Goal: Task Accomplishment & Management: Manage account settings

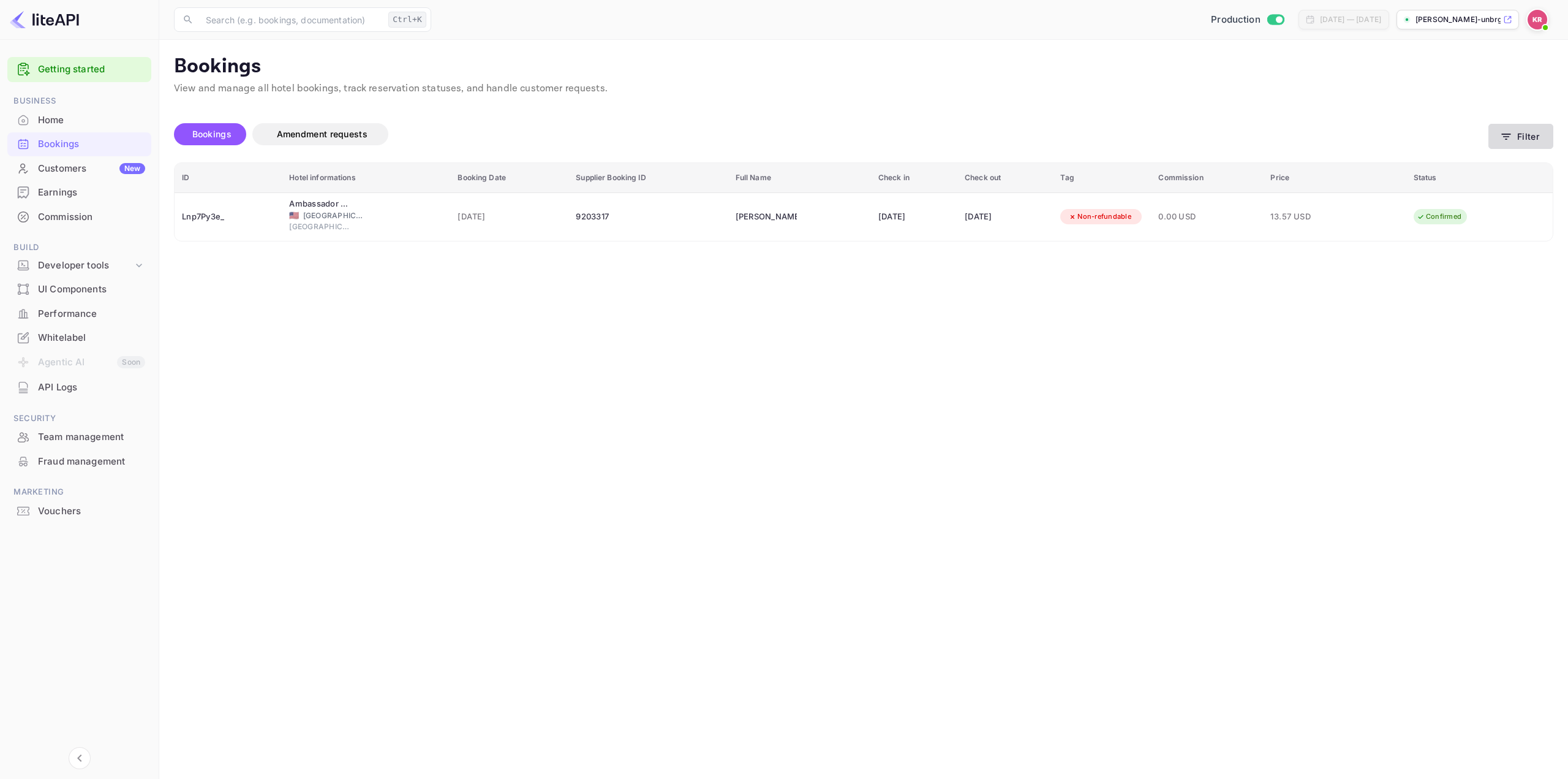
click at [1510, 139] on icon "button" at bounding box center [1505, 136] width 12 height 12
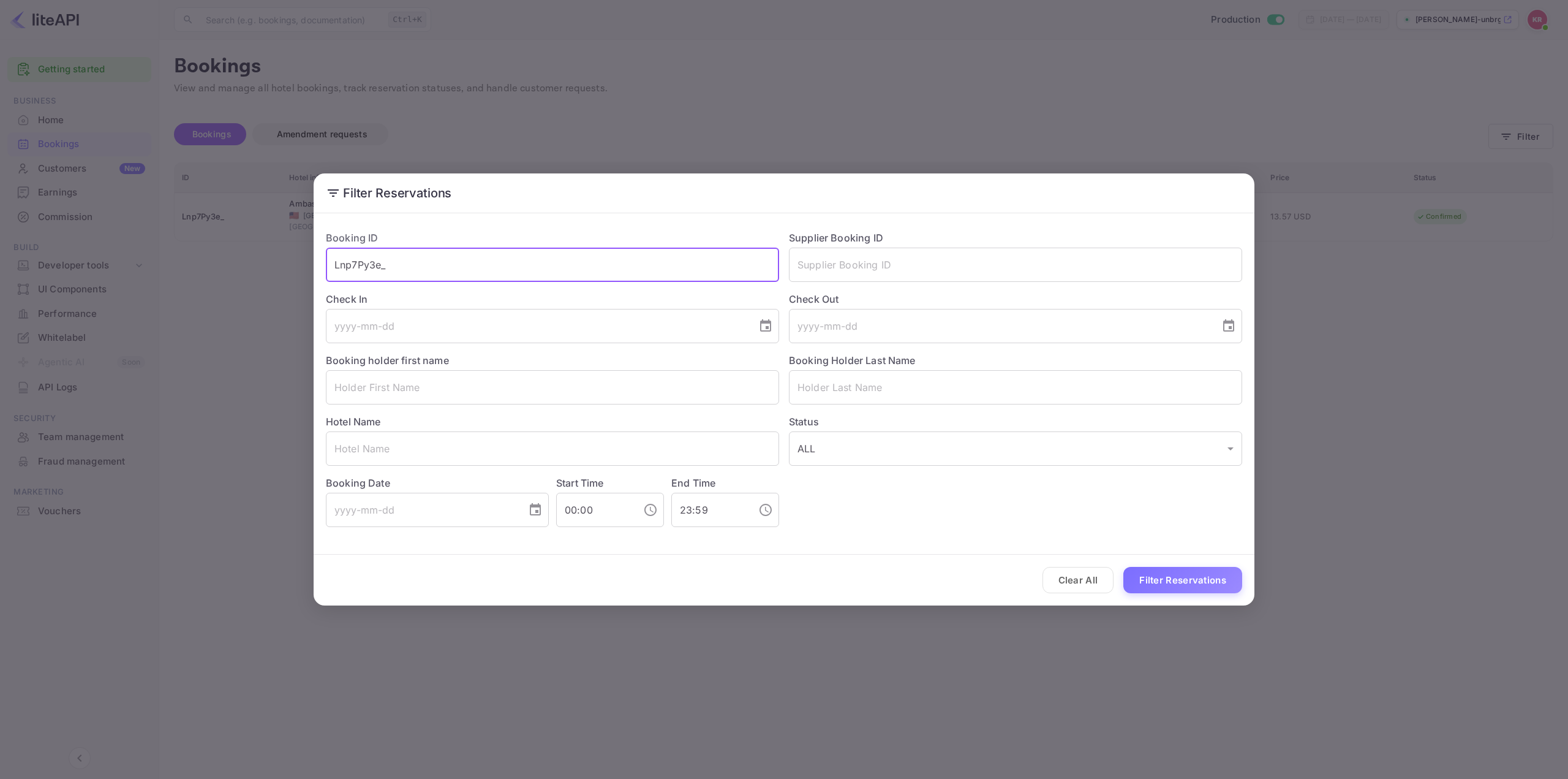
drag, startPoint x: 535, startPoint y: 256, endPoint x: 244, endPoint y: 264, distance: 291.1
click at [244, 264] on div "Filter Reservations Booking ID Lnp7Py3e_ ​ Supplier Booking ID ​ Check In ​ Che…" at bounding box center [784, 390] width 1568 height 779
paste input "Hi0c2Q56r"
type input "Hi0c2Q56r"
click at [1156, 580] on button "Filter Reservations" at bounding box center [1183, 580] width 119 height 26
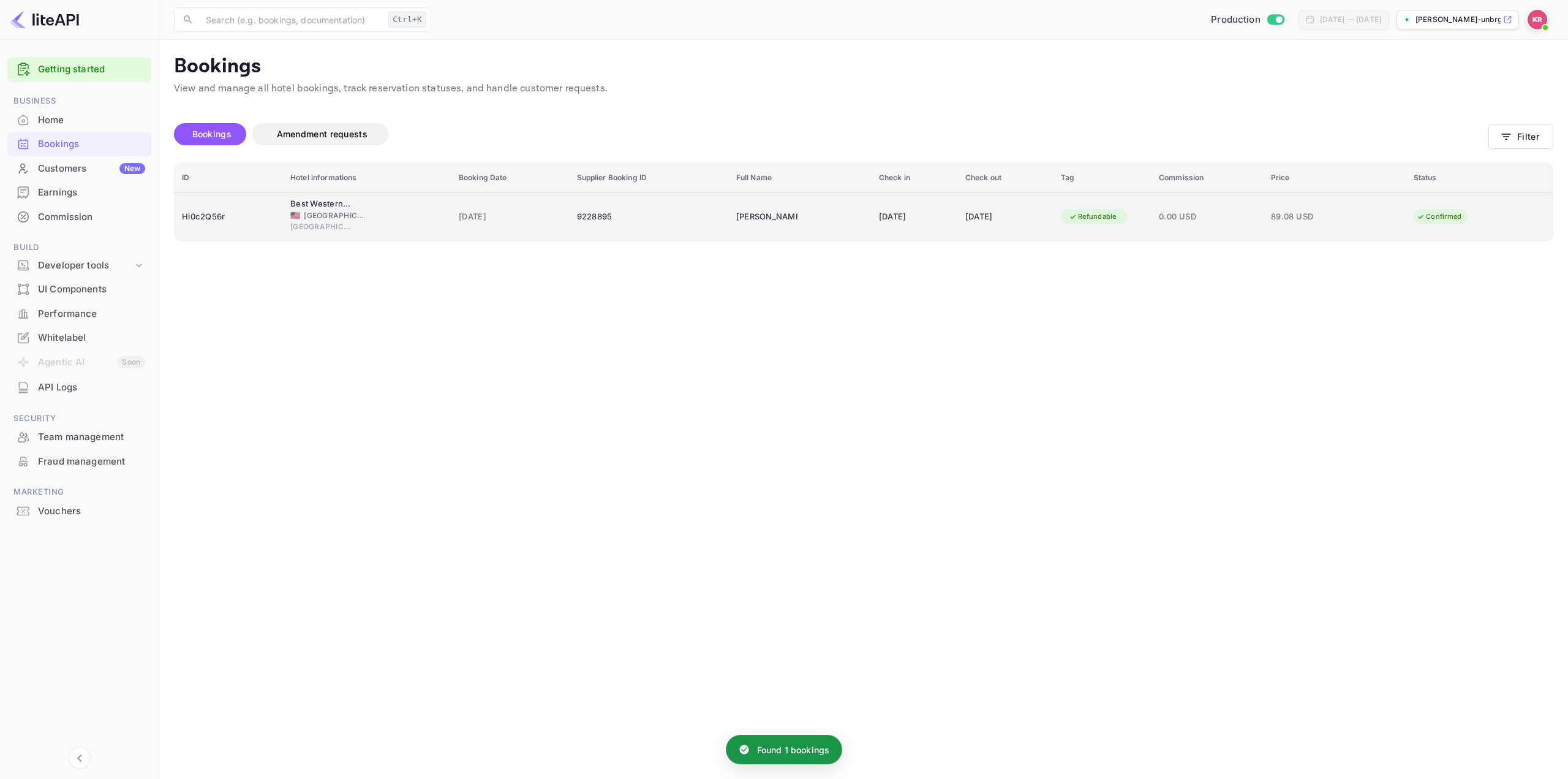
click at [879, 213] on div "09 Sep 2025" at bounding box center [915, 217] width 72 height 20
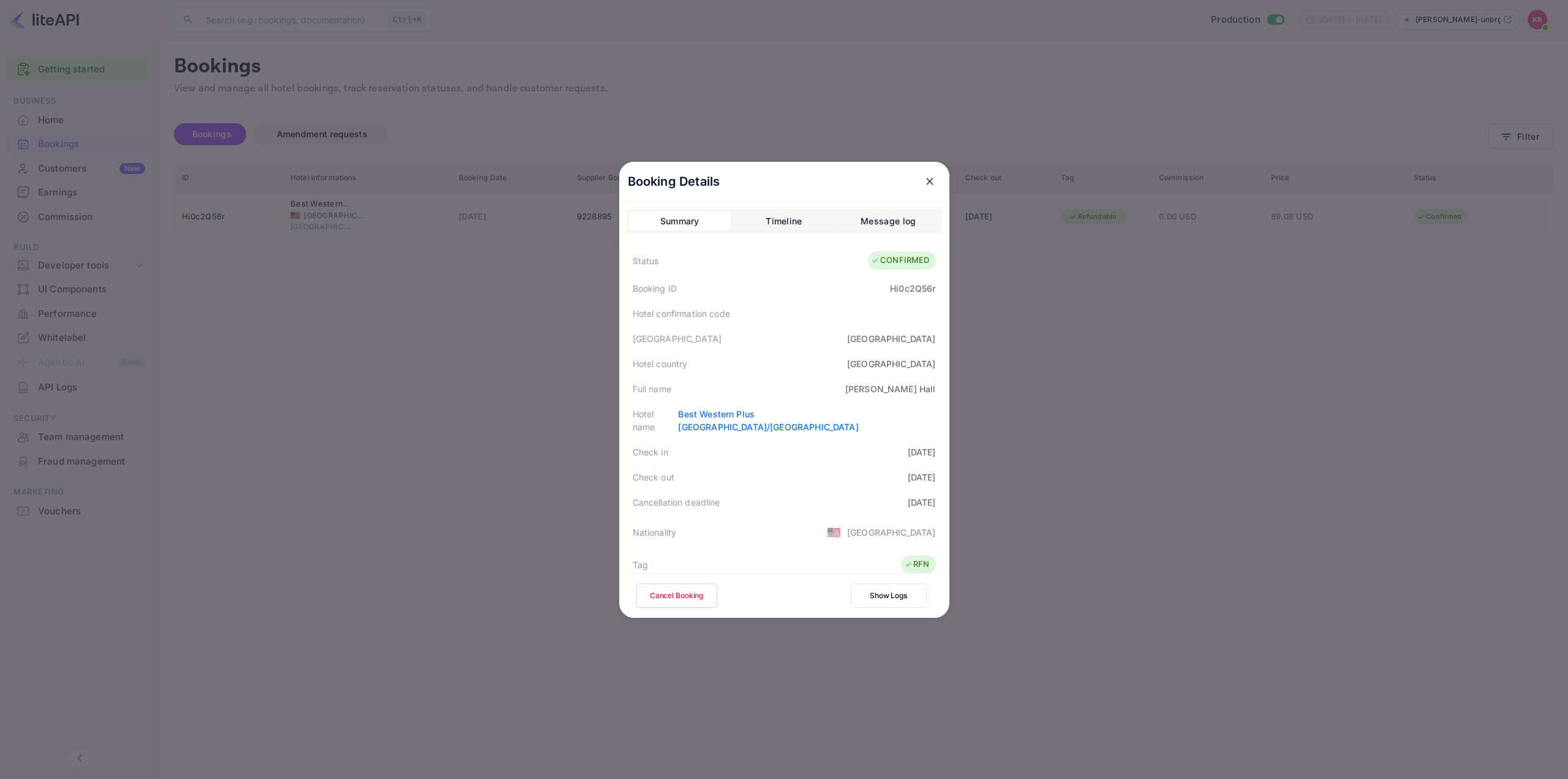
click at [1122, 359] on div at bounding box center [784, 390] width 1568 height 779
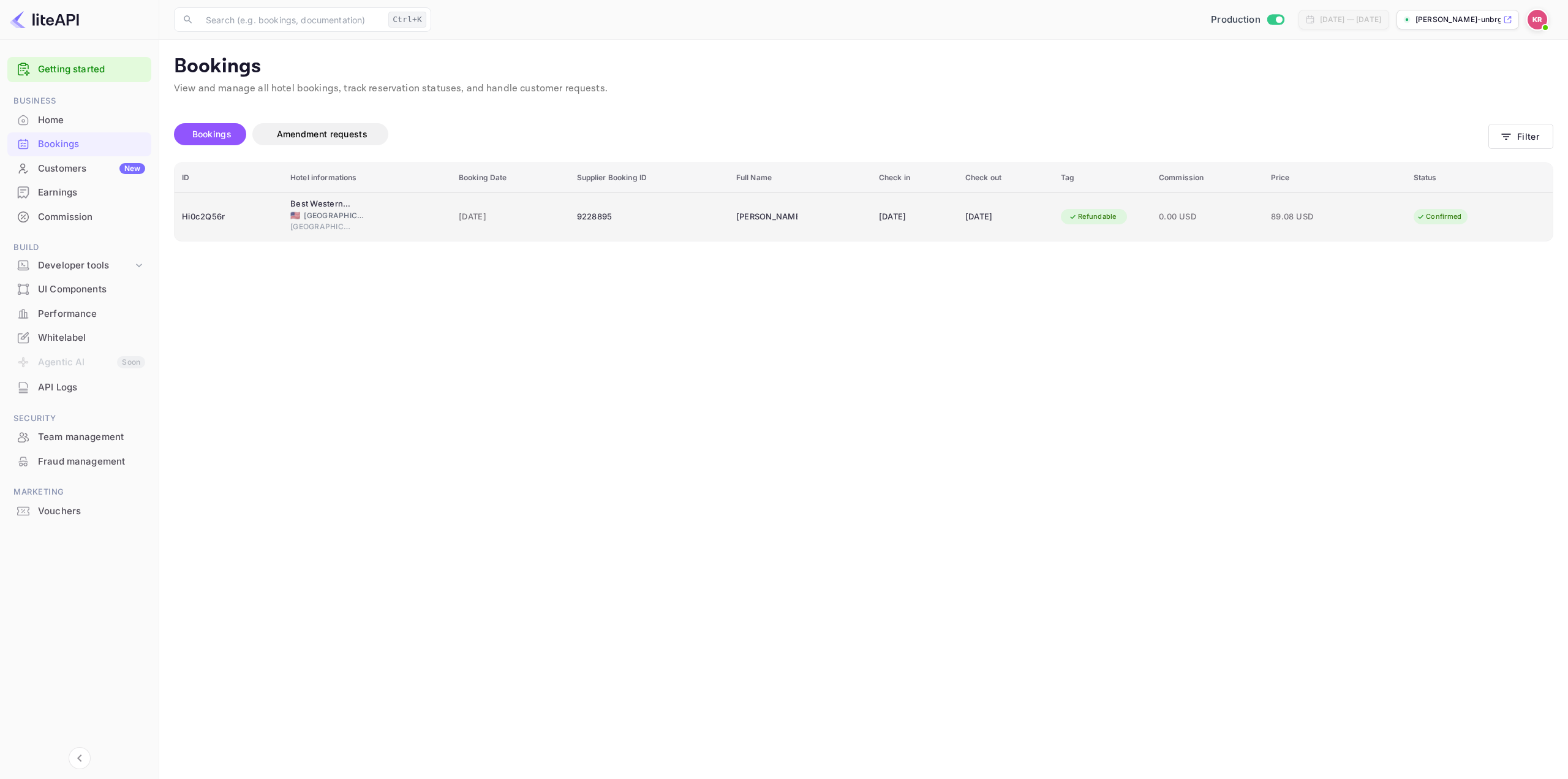
click at [1209, 228] on td "0.00 USD" at bounding box center [1208, 216] width 112 height 48
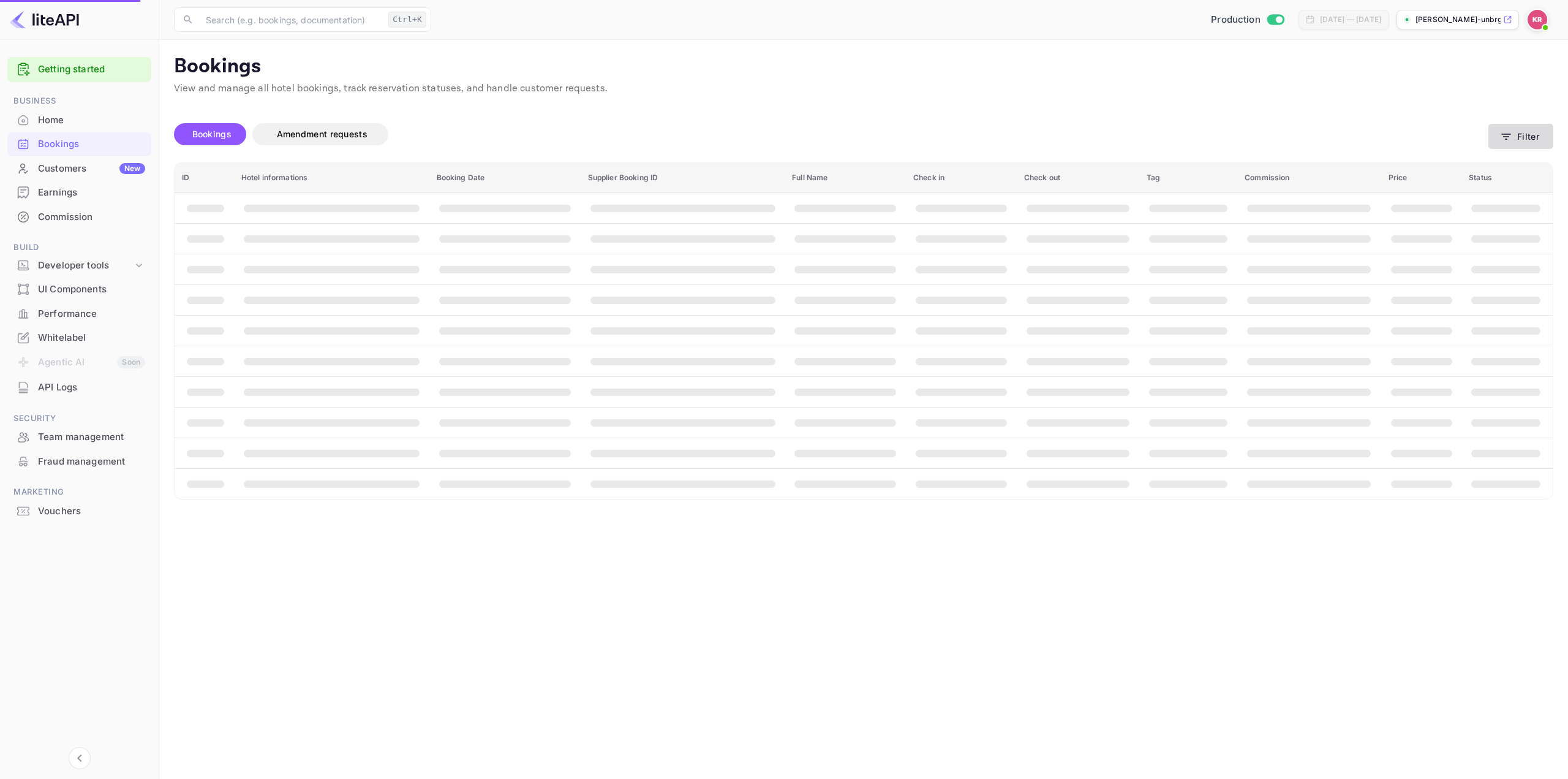
click at [1515, 142] on button "Filter" at bounding box center [1521, 136] width 65 height 25
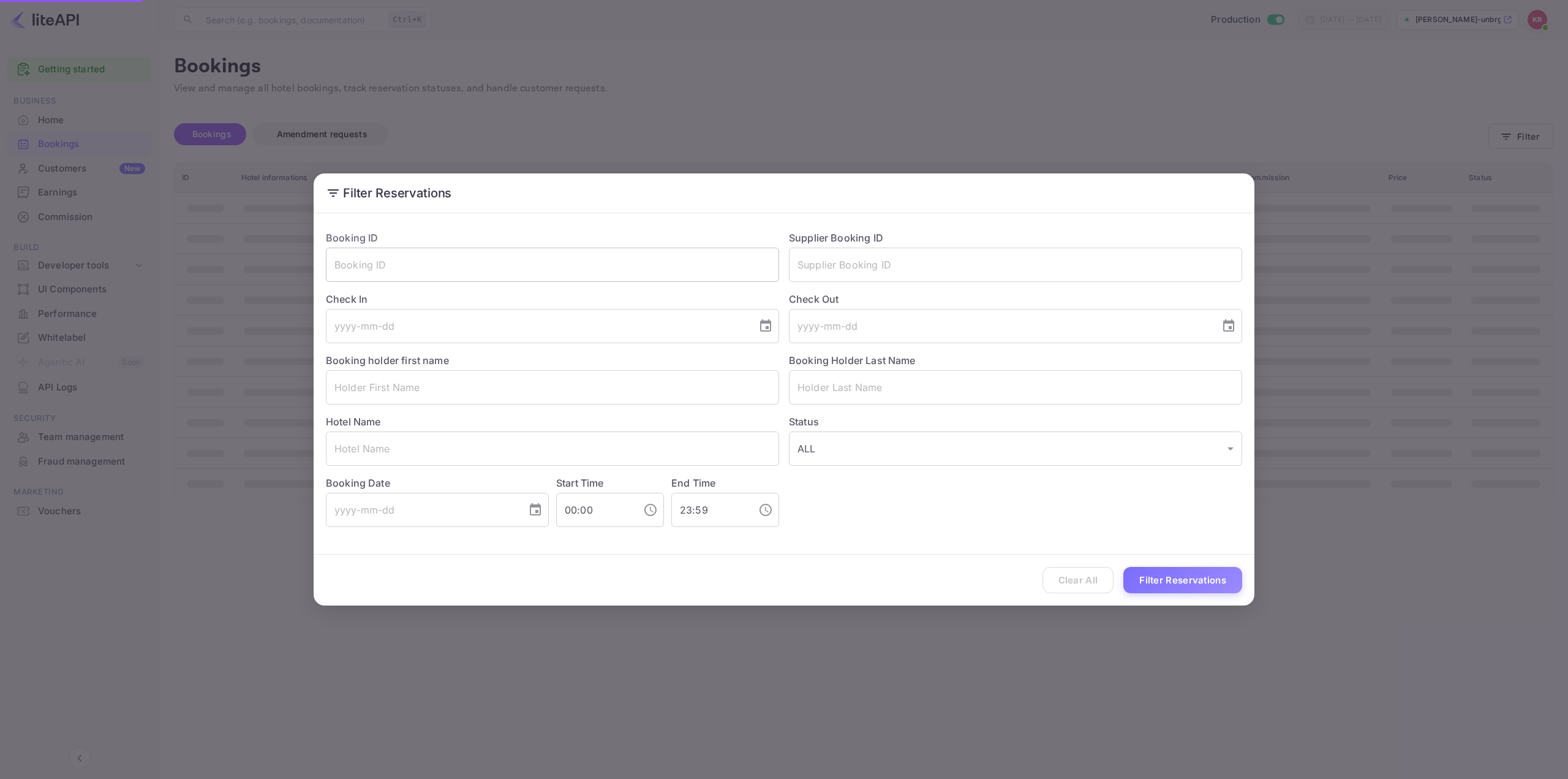
click at [671, 264] on input "text" at bounding box center [552, 264] width 454 height 34
paste input "Hi0c2Q56r"
type input "Hi0c2Q56r"
click at [1194, 570] on button "Filter Reservations" at bounding box center [1183, 580] width 119 height 26
click at [1195, 576] on div "Clear All Filter Reservations" at bounding box center [784, 580] width 941 height 51
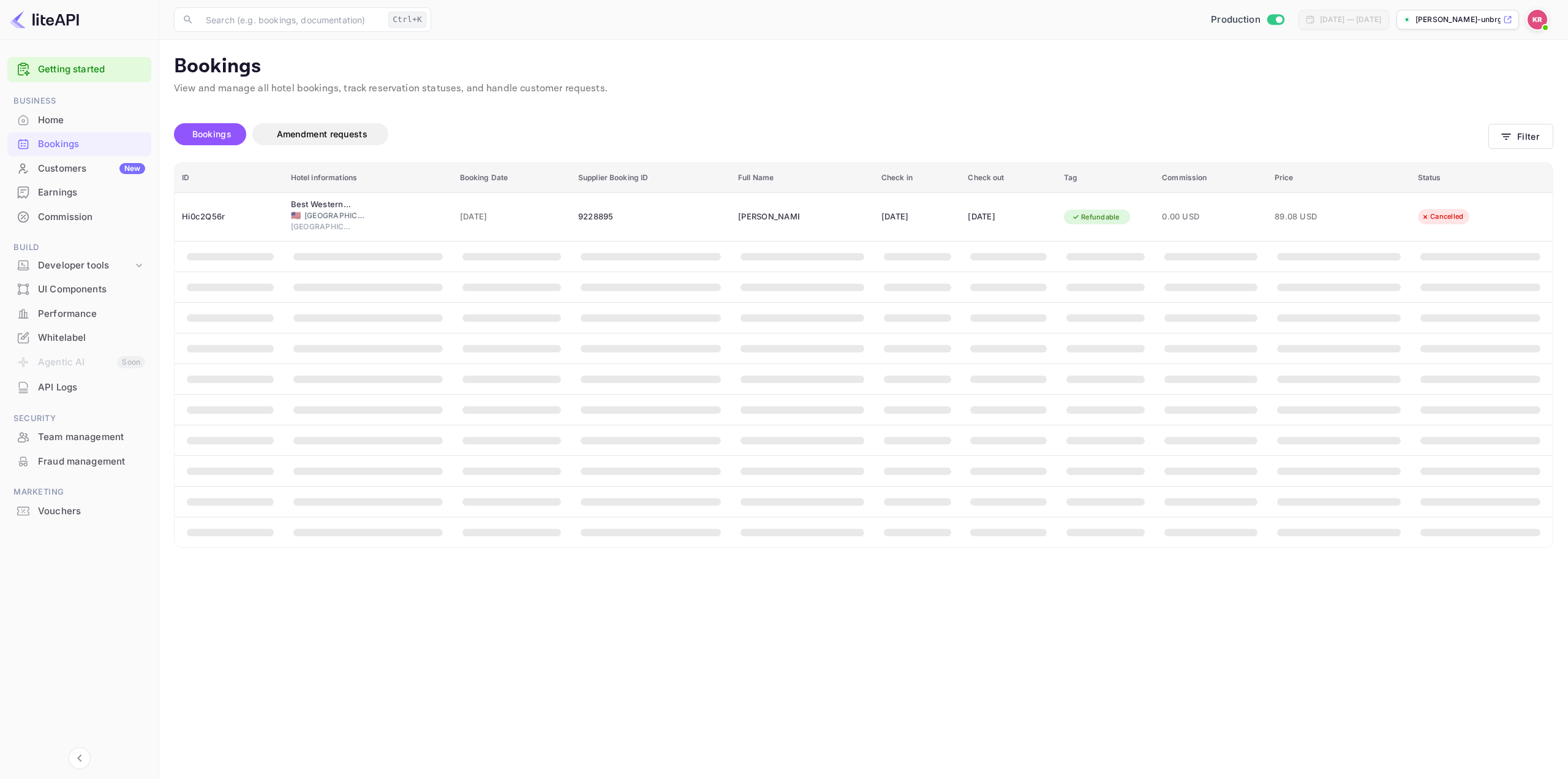
click at [1360, 558] on div "Filter Reservations Booking ID Hi0c2Q56r ​ Supplier Booking ID ​ Check In ​ Che…" at bounding box center [784, 390] width 1568 height 779
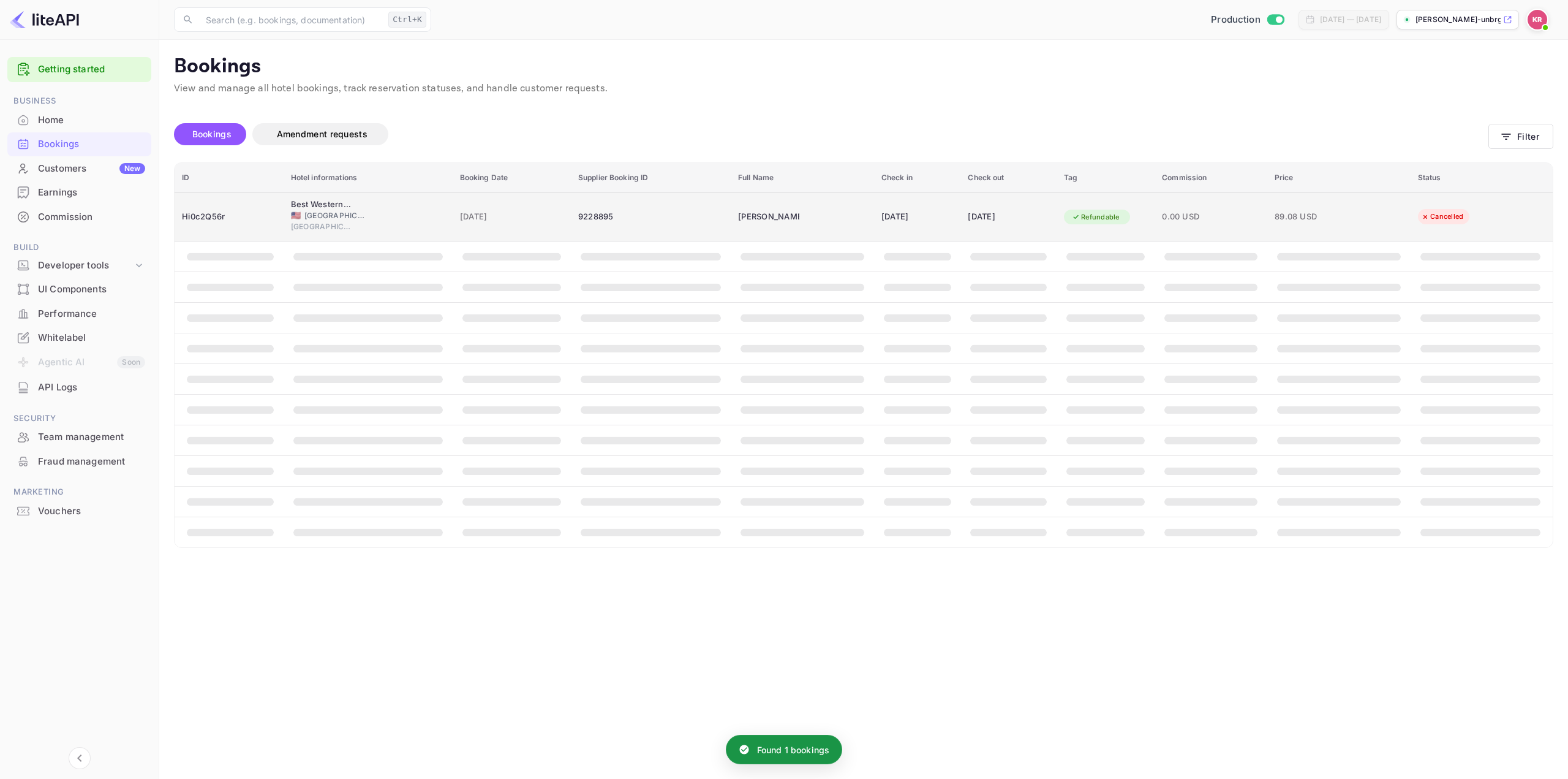
click at [984, 210] on div "[DATE]" at bounding box center [1008, 217] width 82 height 20
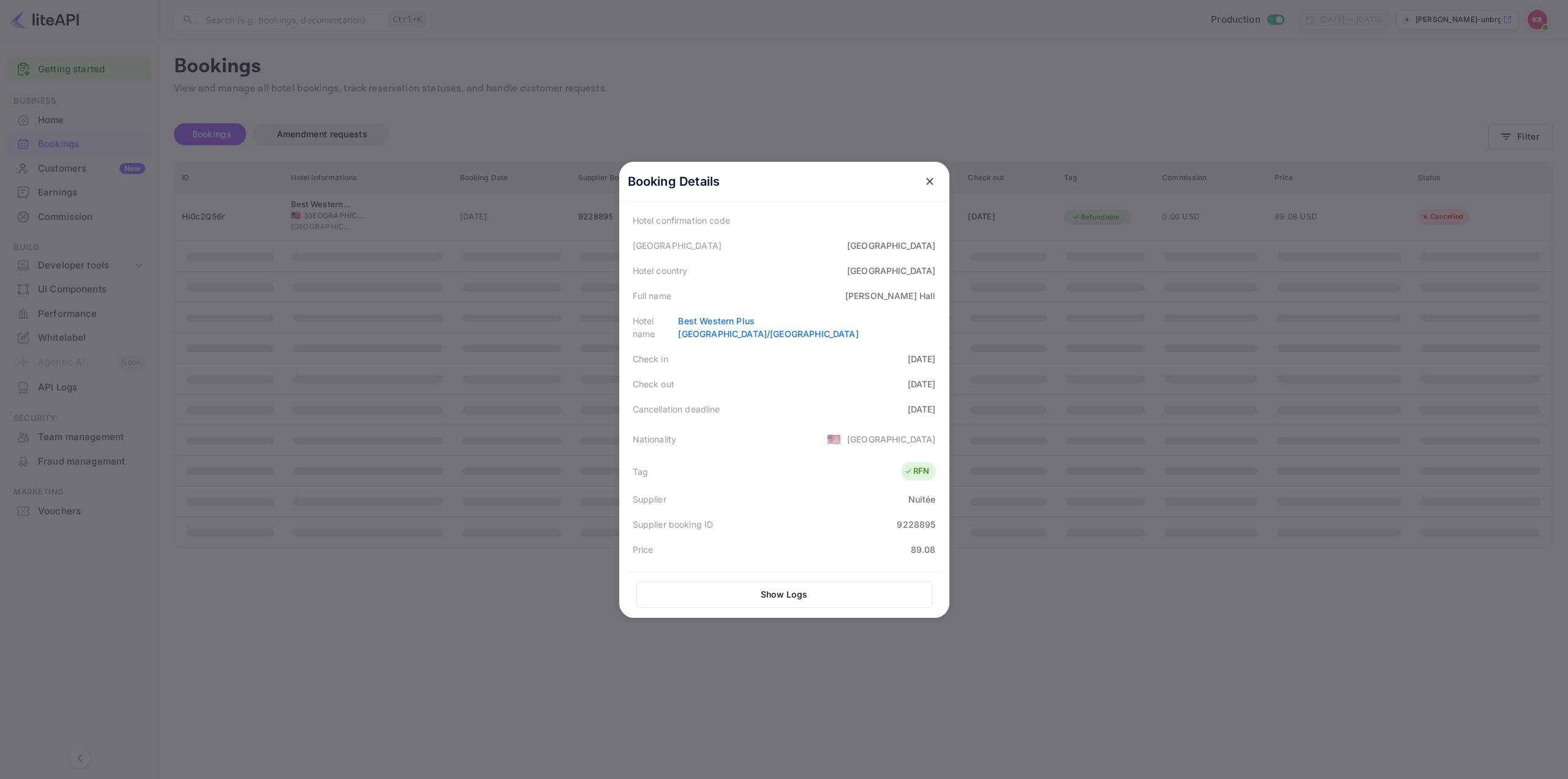
scroll to position [32, 0]
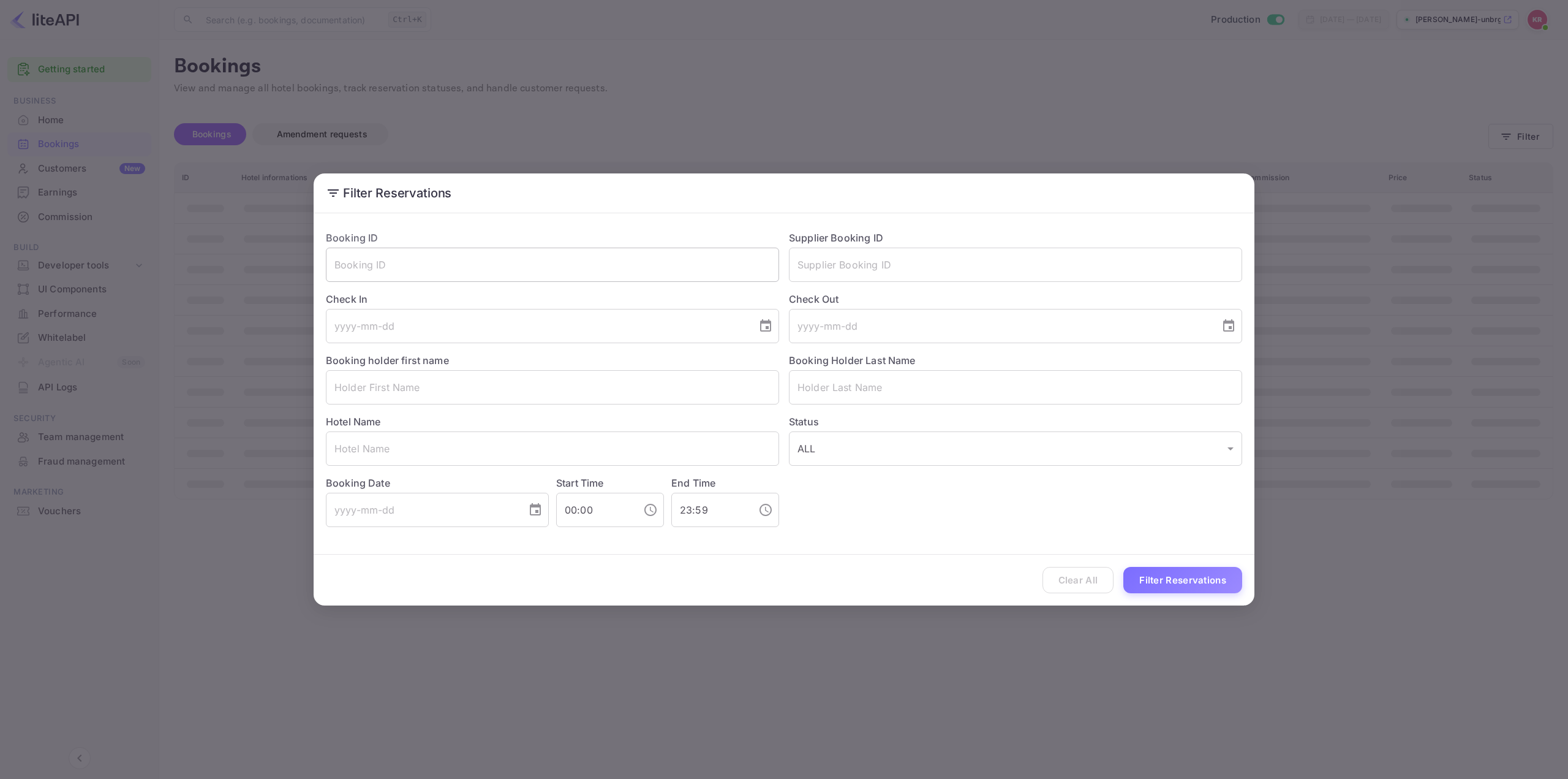
click at [615, 268] on input "text" at bounding box center [552, 264] width 454 height 34
paste input "fT4D3Snjo"
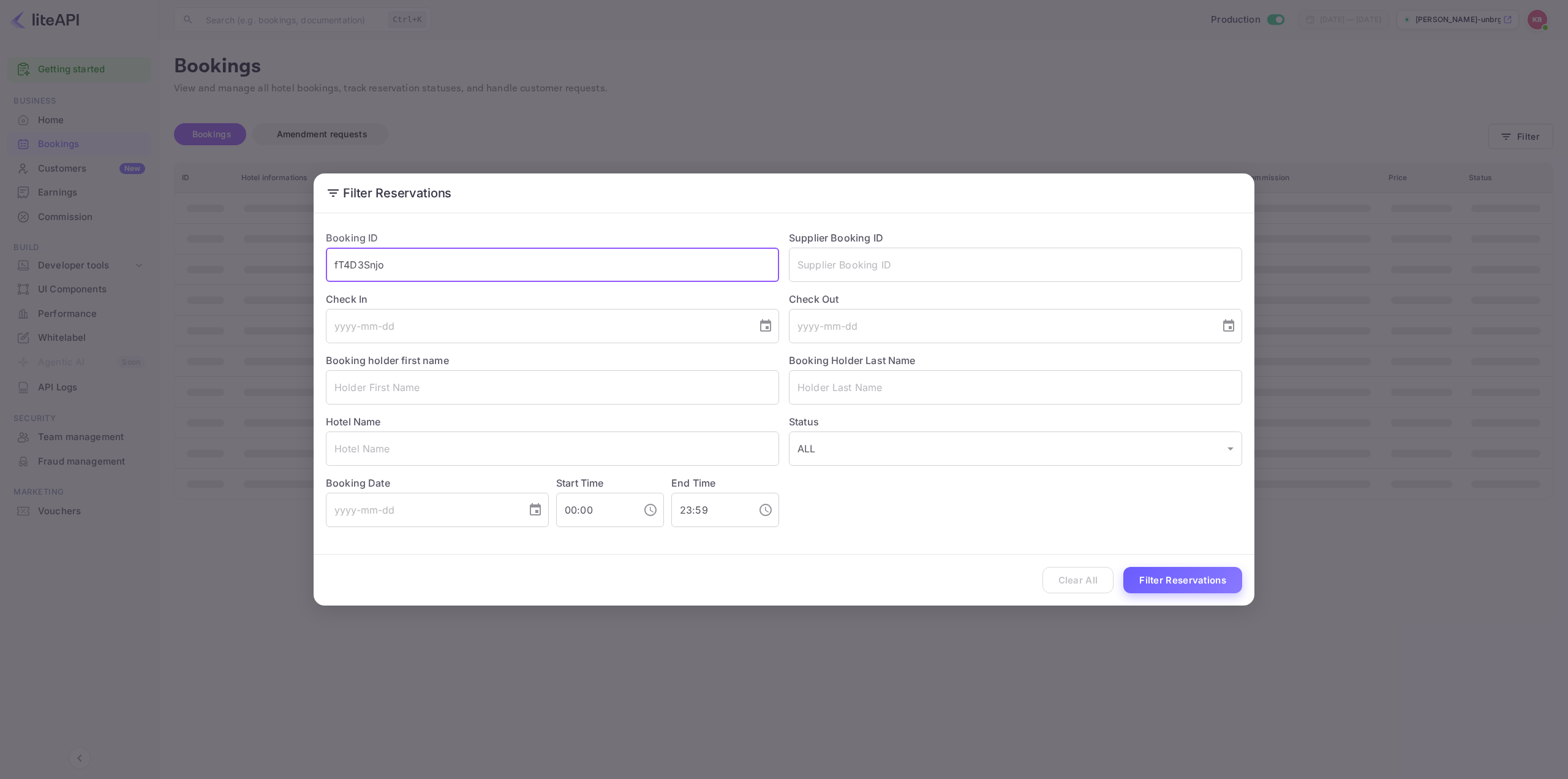
type input "fT4D3Snjo"
click at [1181, 575] on button "Filter Reservations" at bounding box center [1183, 580] width 119 height 26
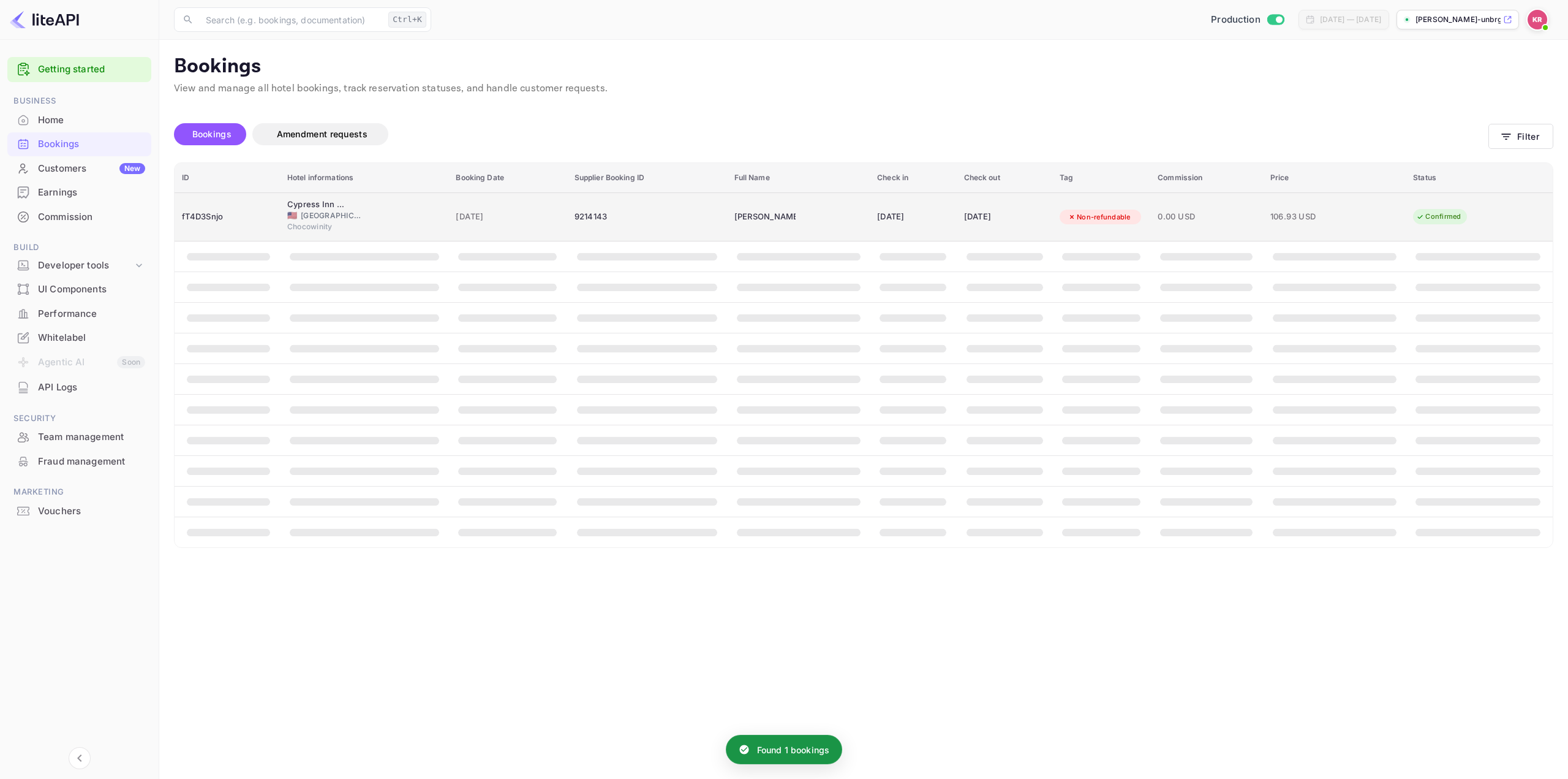
click at [870, 222] on td "[DATE]" at bounding box center [913, 217] width 86 height 49
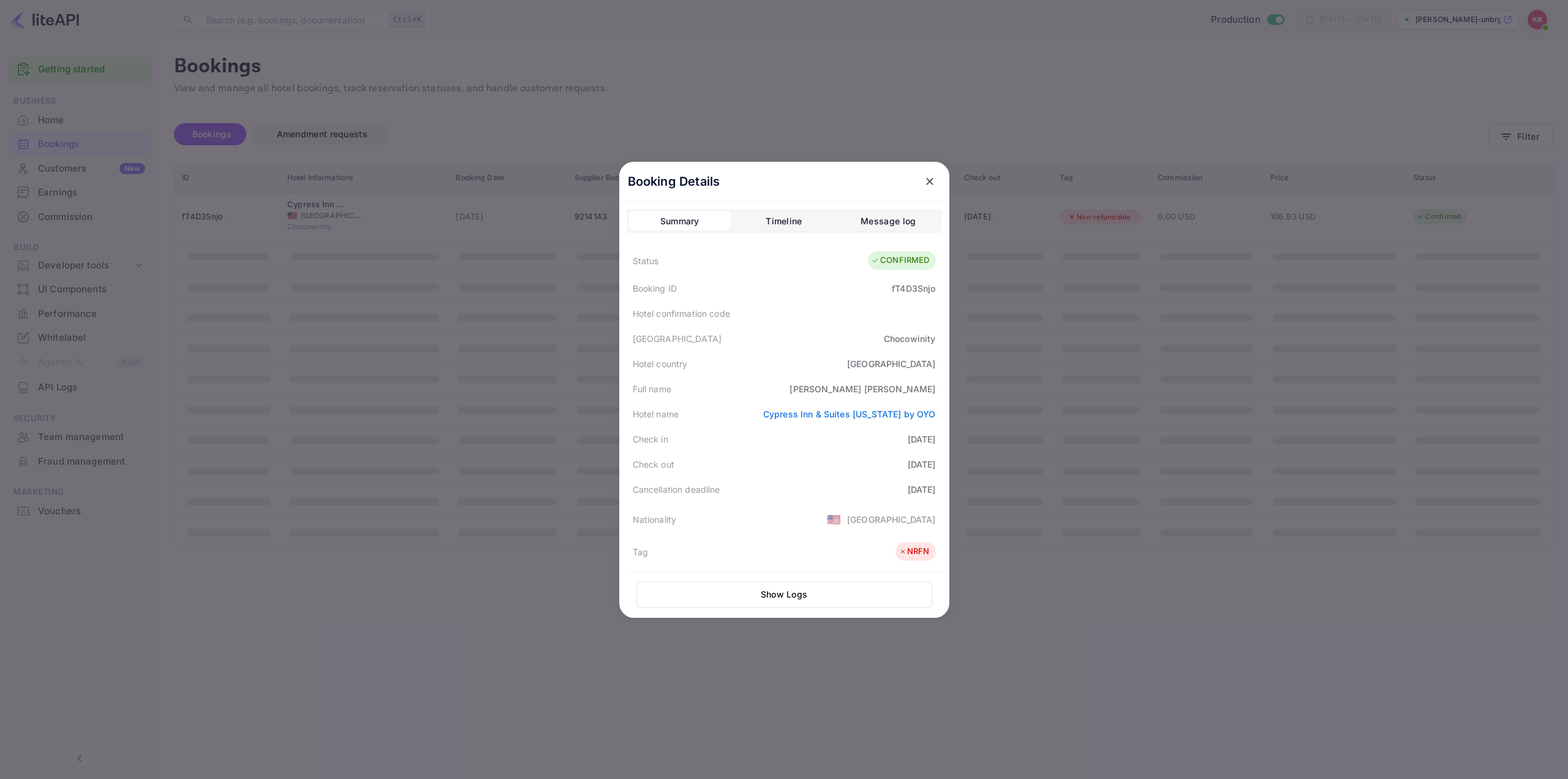
click at [1131, 459] on div at bounding box center [784, 390] width 1568 height 779
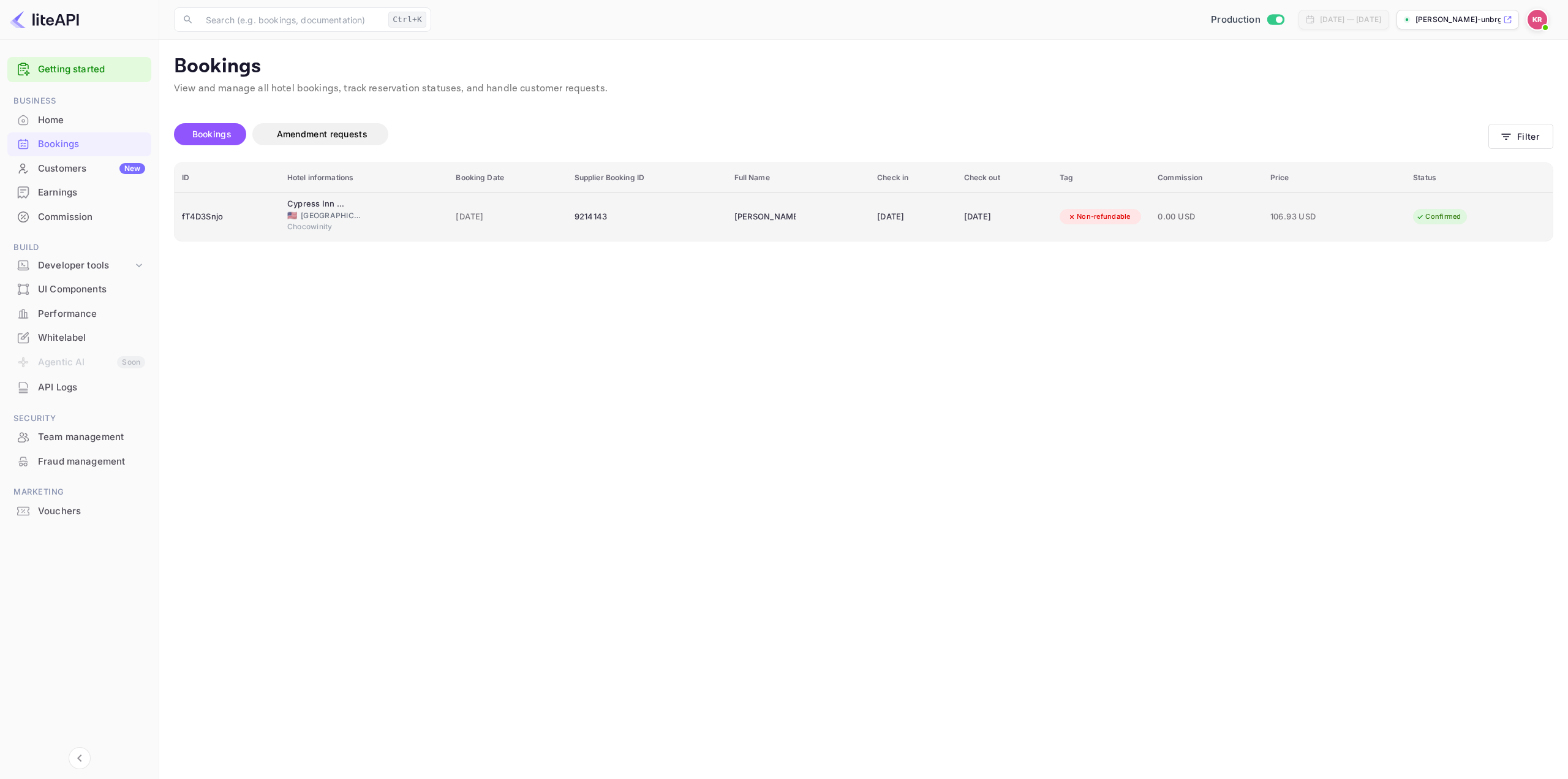
click at [1139, 222] on div "Non-refundable" at bounding box center [1099, 216] width 79 height 15
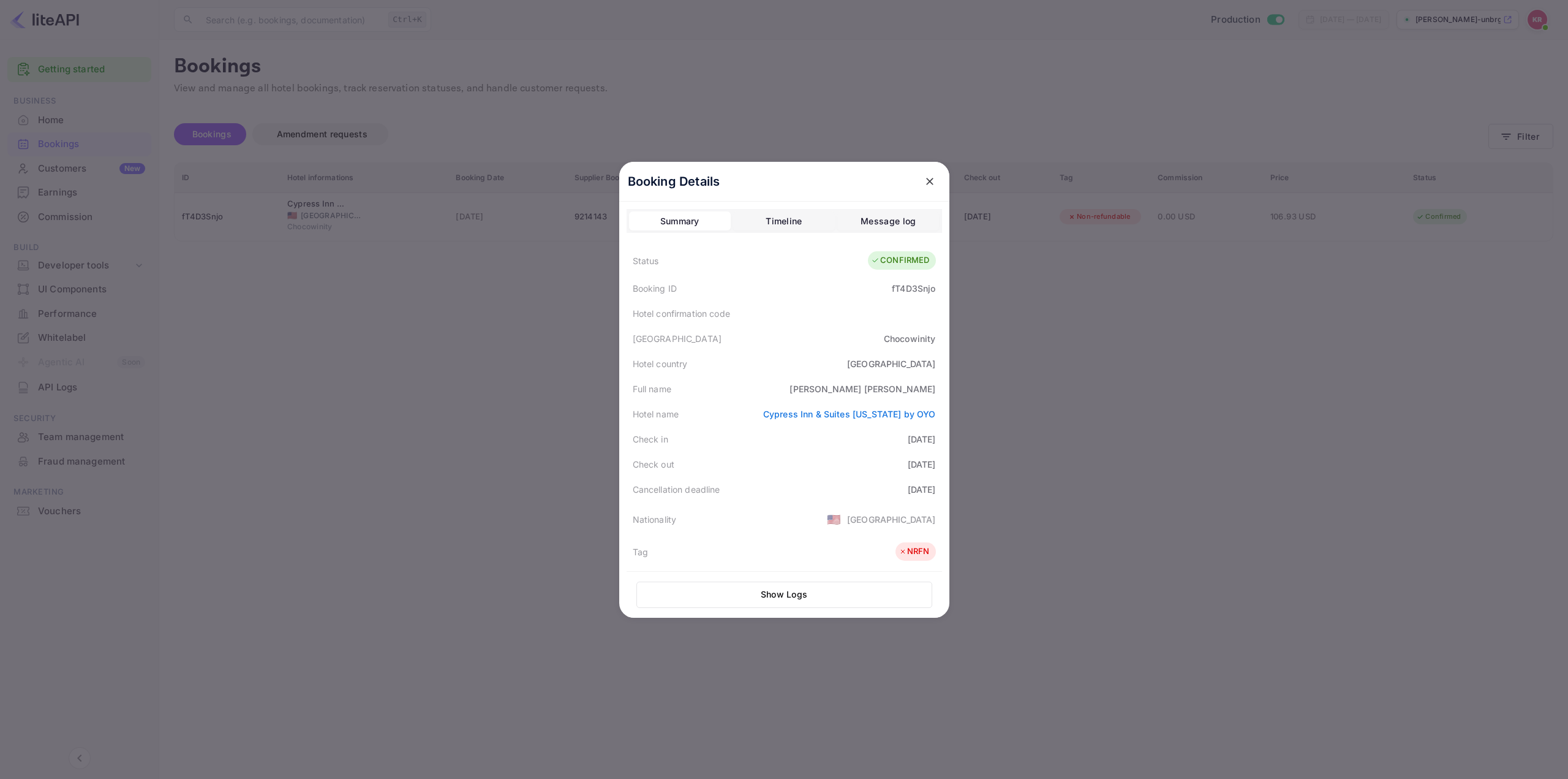
click at [1314, 251] on div at bounding box center [784, 390] width 1568 height 779
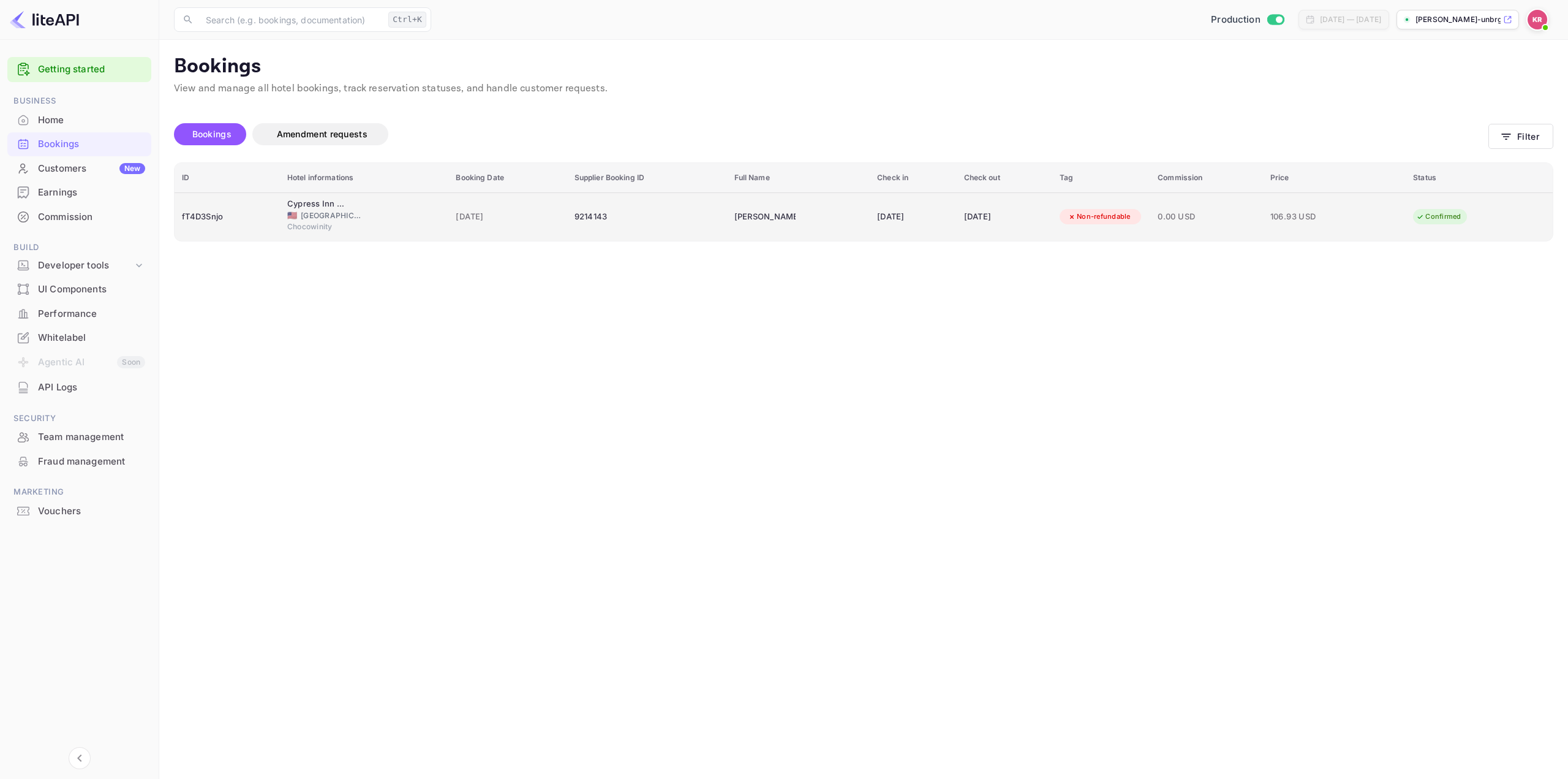
click at [917, 222] on div "[DATE]" at bounding box center [913, 217] width 72 height 20
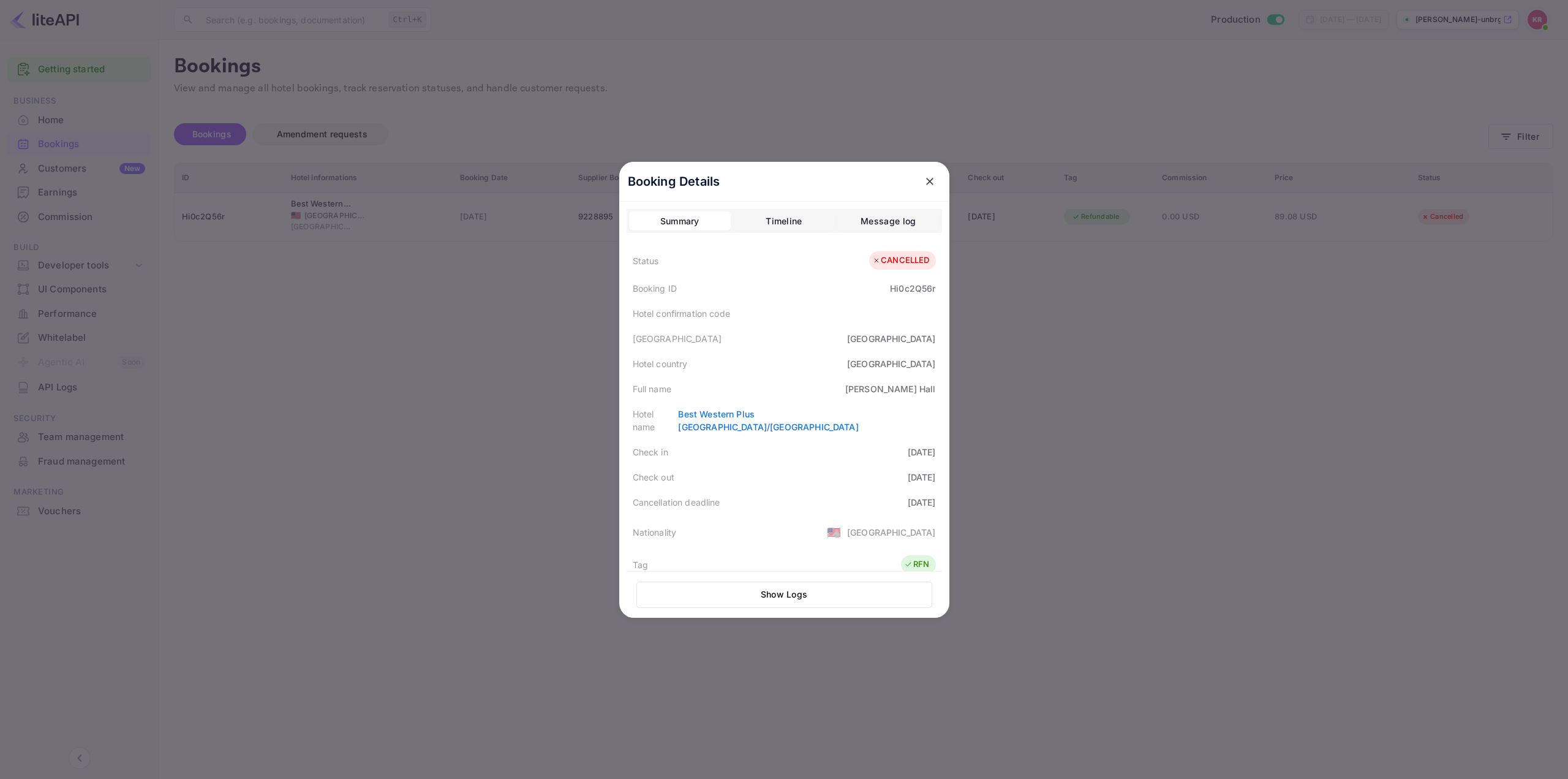
click at [425, 284] on div at bounding box center [784, 390] width 1568 height 779
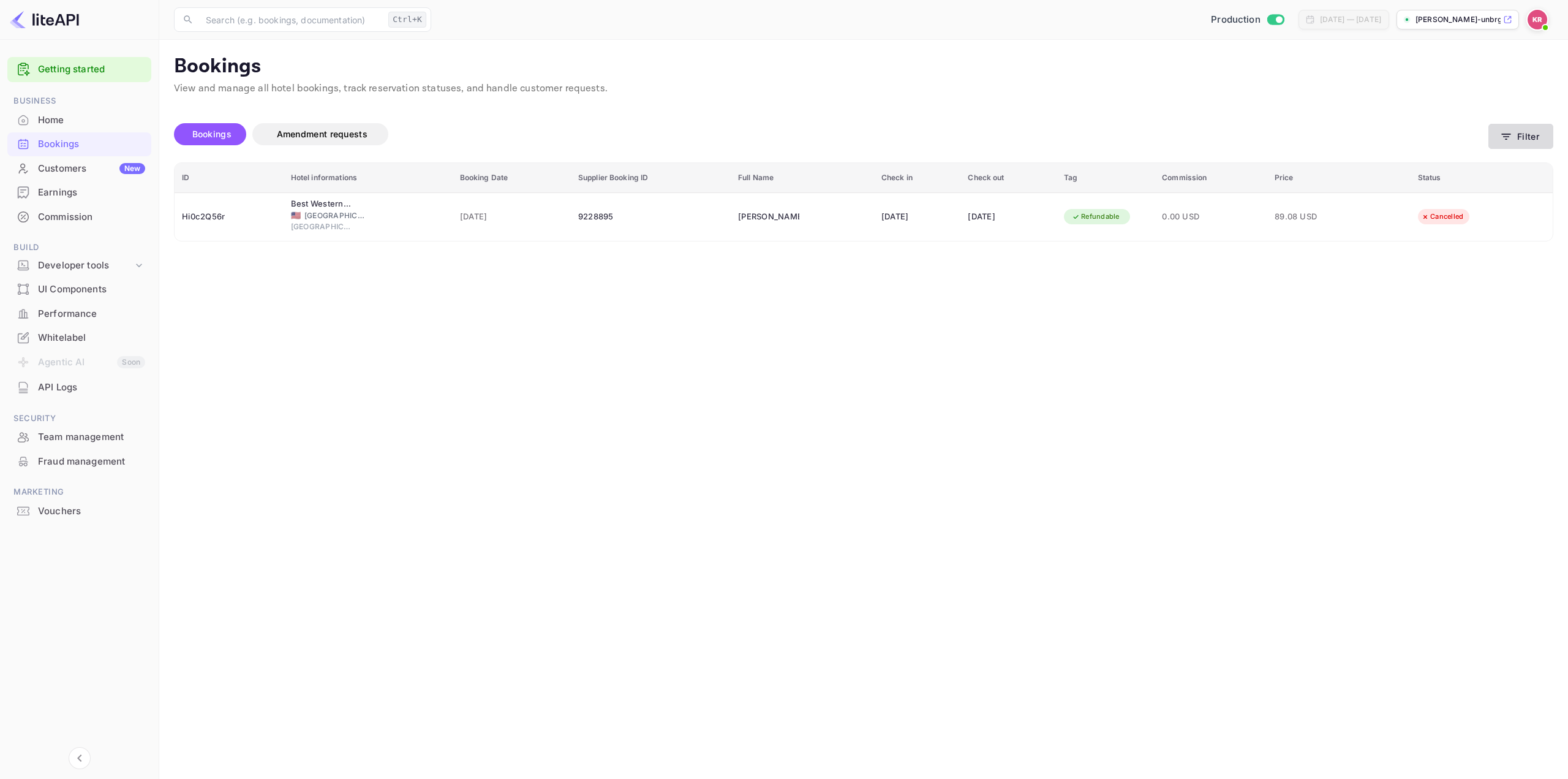
click at [1524, 131] on button "Filter" at bounding box center [1521, 136] width 65 height 25
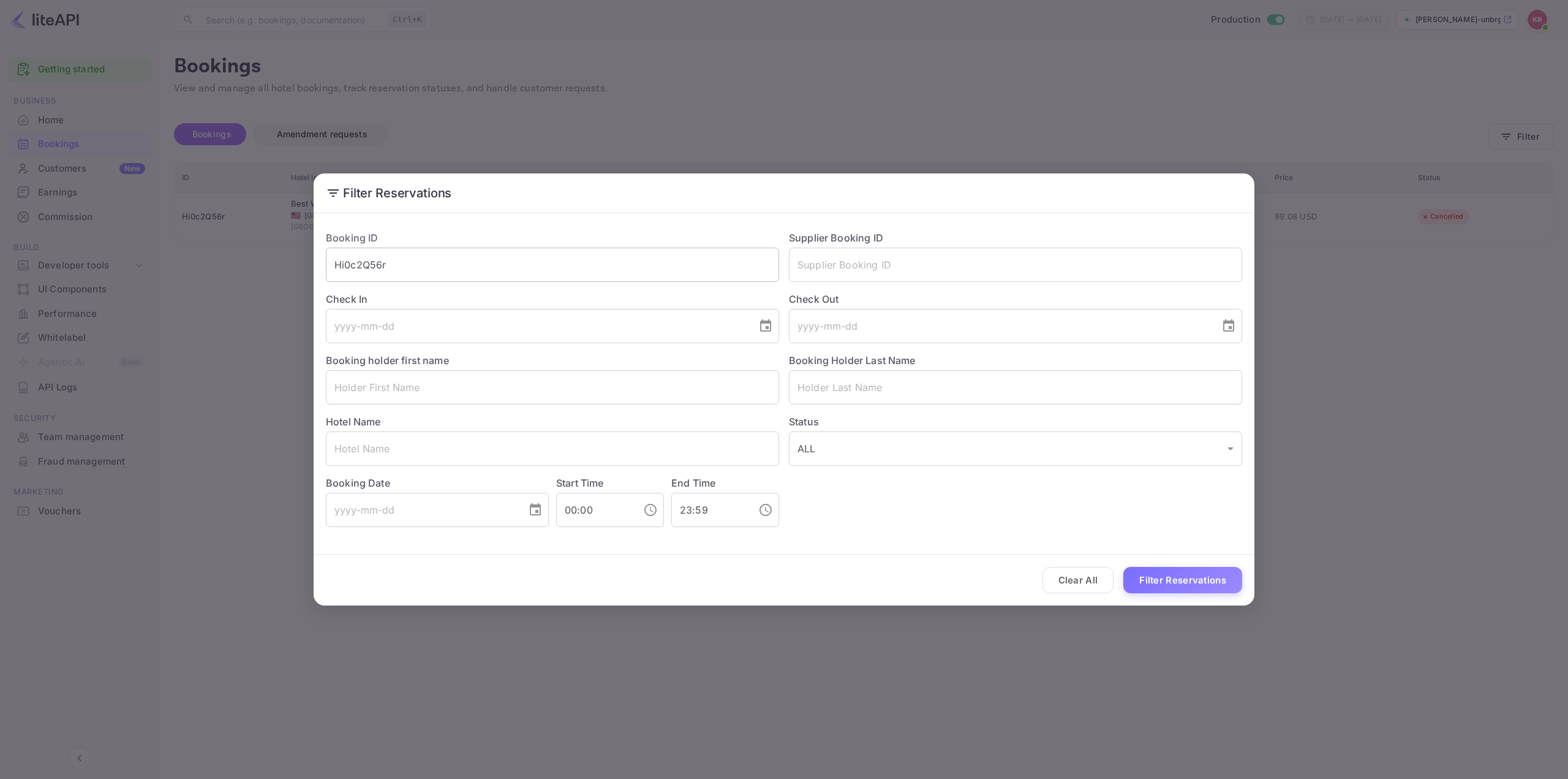
click at [674, 272] on input "Hi0c2Q56r" at bounding box center [552, 264] width 454 height 34
paste input "vrvk2vObY"
drag, startPoint x: 408, startPoint y: 272, endPoint x: 66, endPoint y: 235, distance: 344.0
click at [66, 236] on div "Filter Reservations Booking ID Hi0c2Q56rvrvk2vObY ​ Supplier Booking ID ​ Check…" at bounding box center [784, 390] width 1568 height 779
paste input "text"
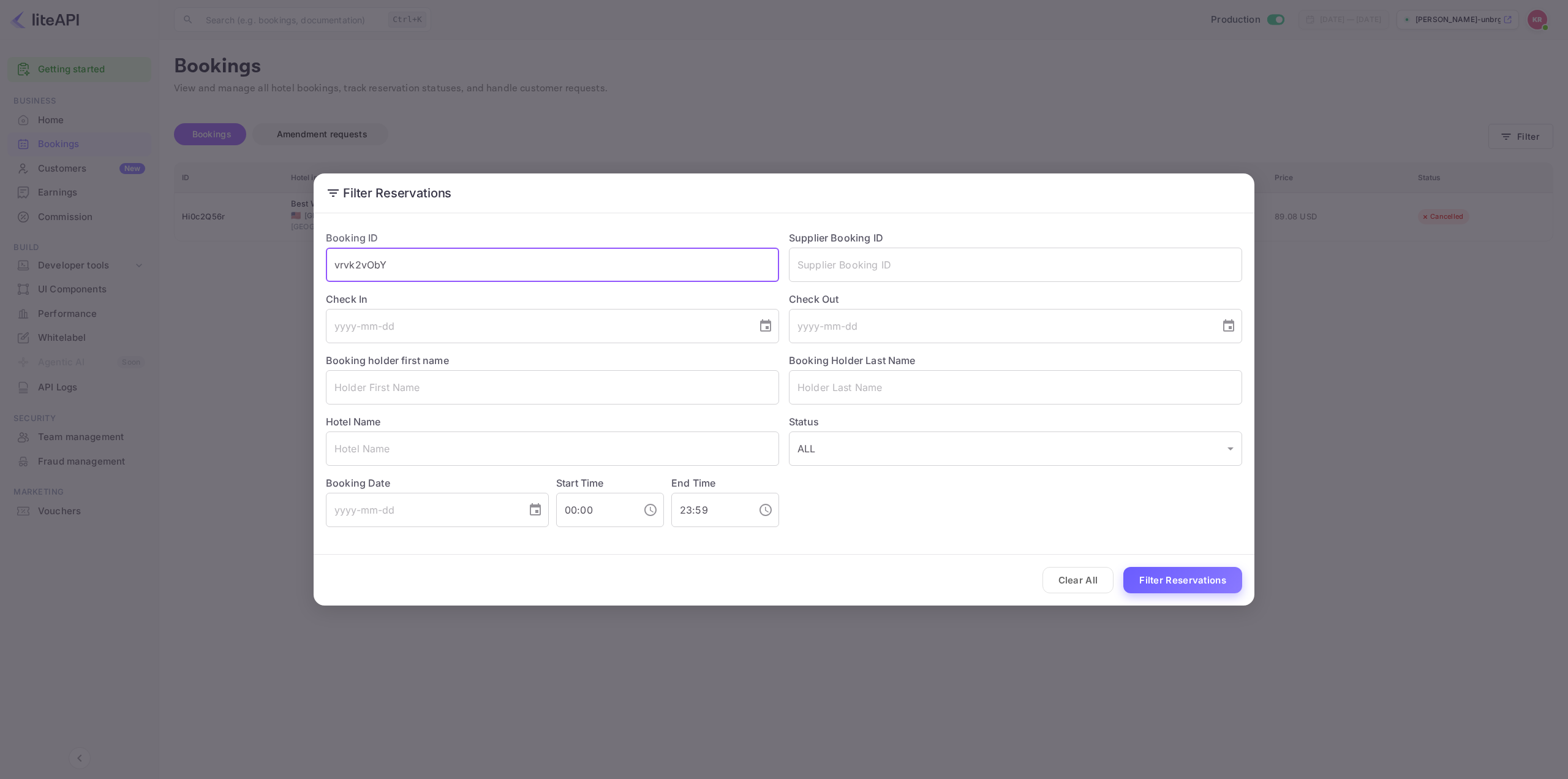
type input "vrvk2vObY"
click at [1195, 580] on button "Filter Reservations" at bounding box center [1183, 580] width 119 height 26
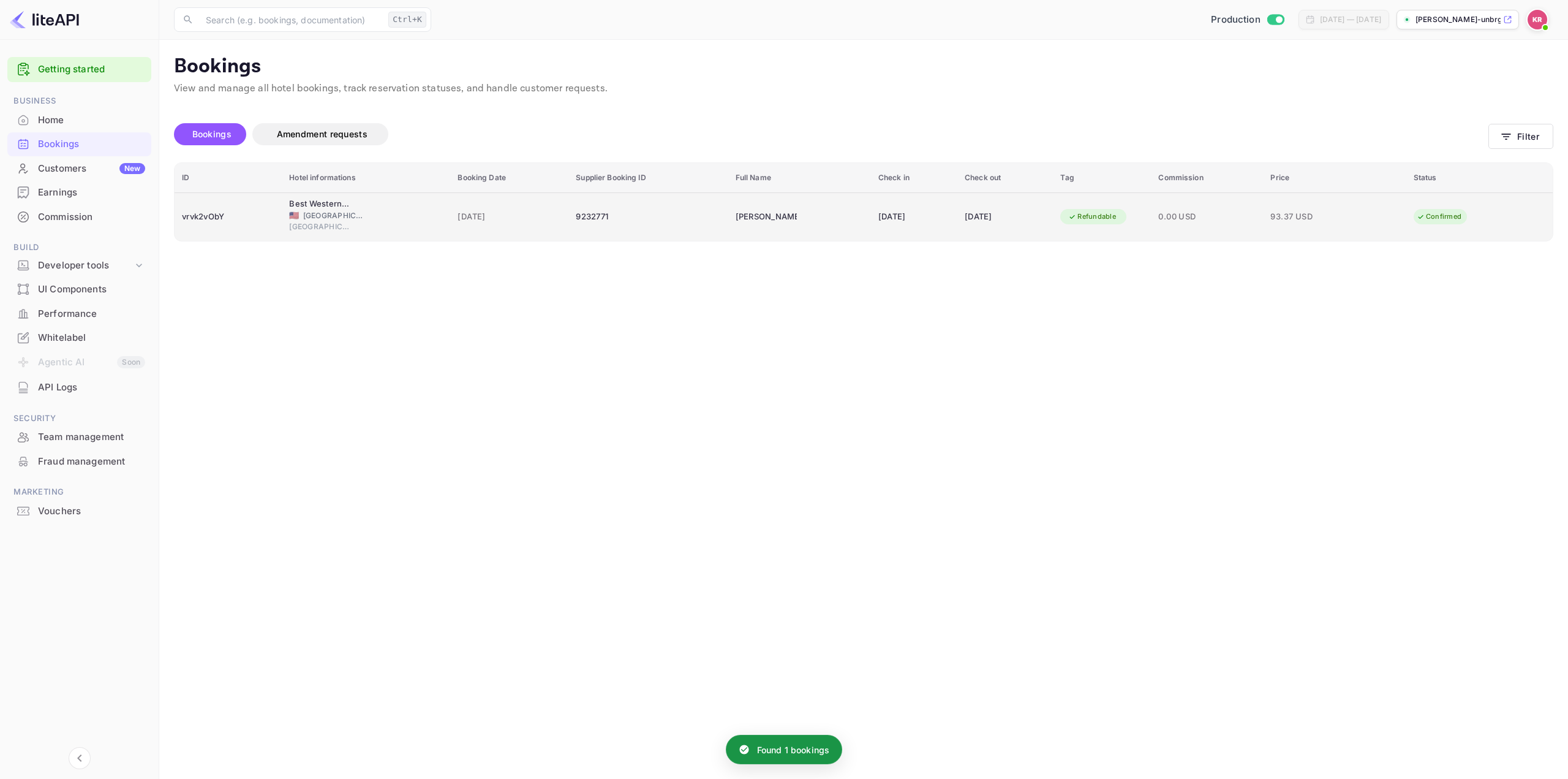
click at [1113, 214] on div "Refundable" at bounding box center [1092, 216] width 63 height 15
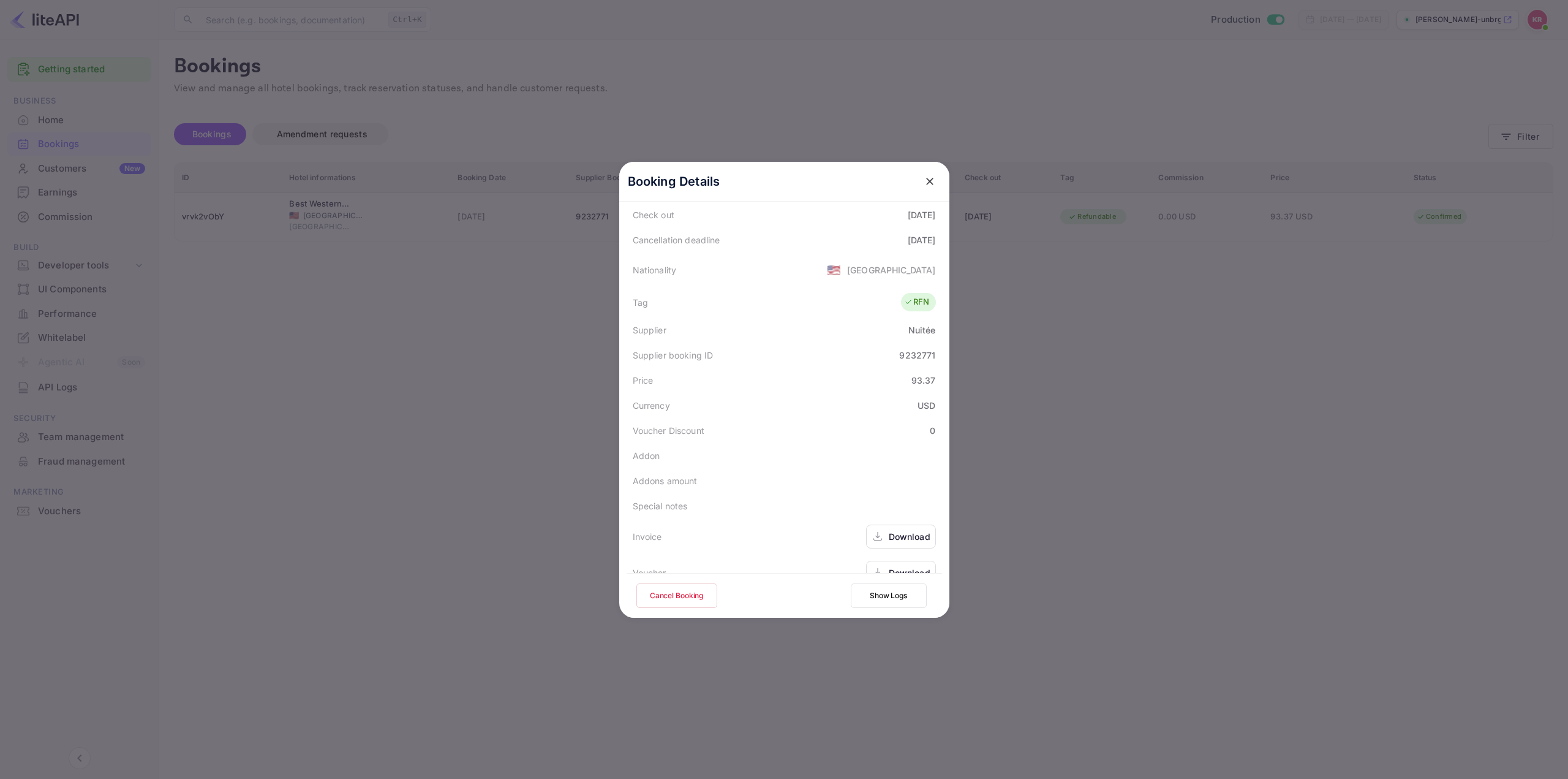
scroll to position [272, 0]
click at [667, 591] on button "Cancel Booking" at bounding box center [677, 595] width 81 height 25
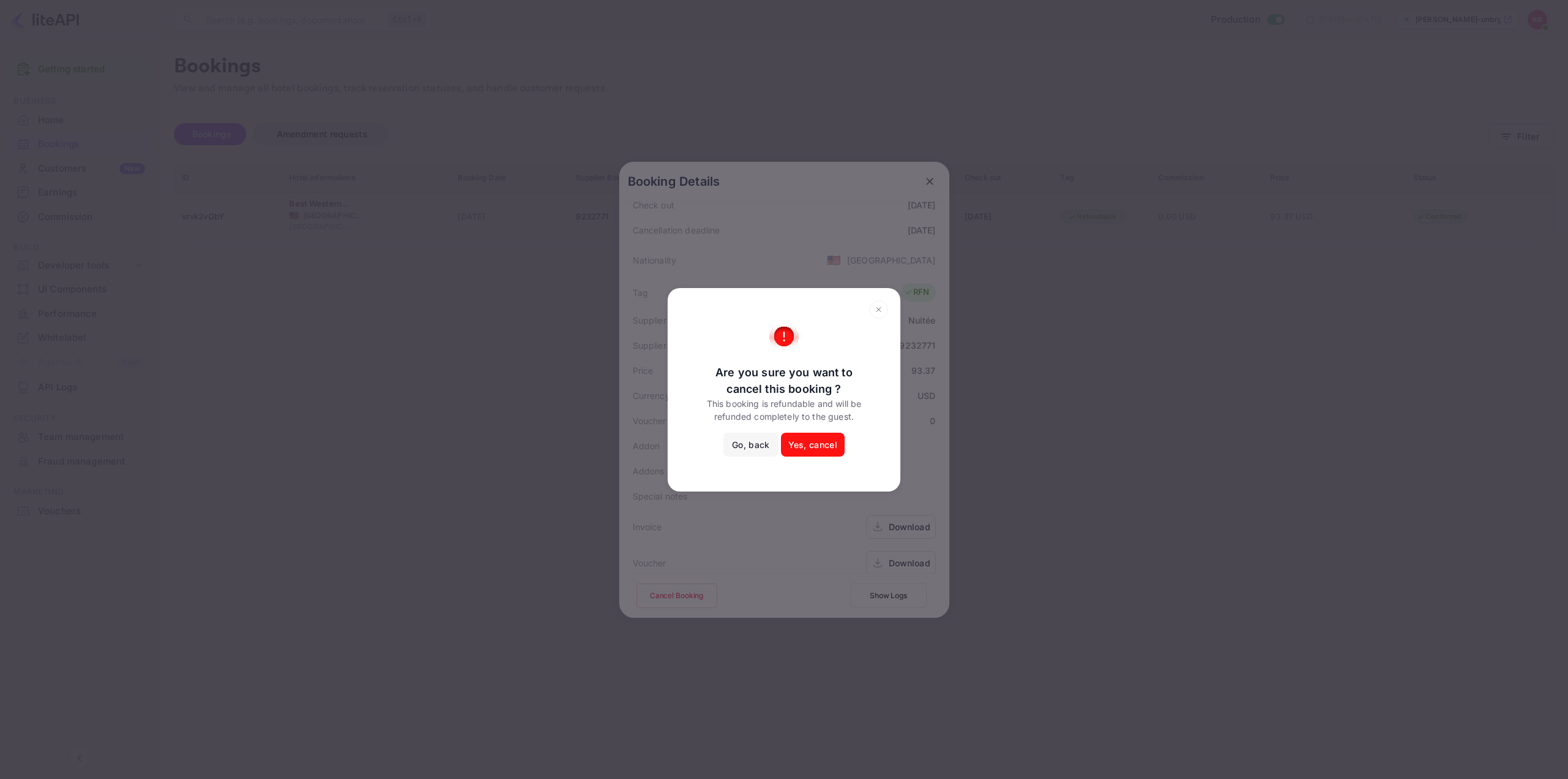
click at [809, 442] on button "Yes, cancel" at bounding box center [813, 444] width 63 height 25
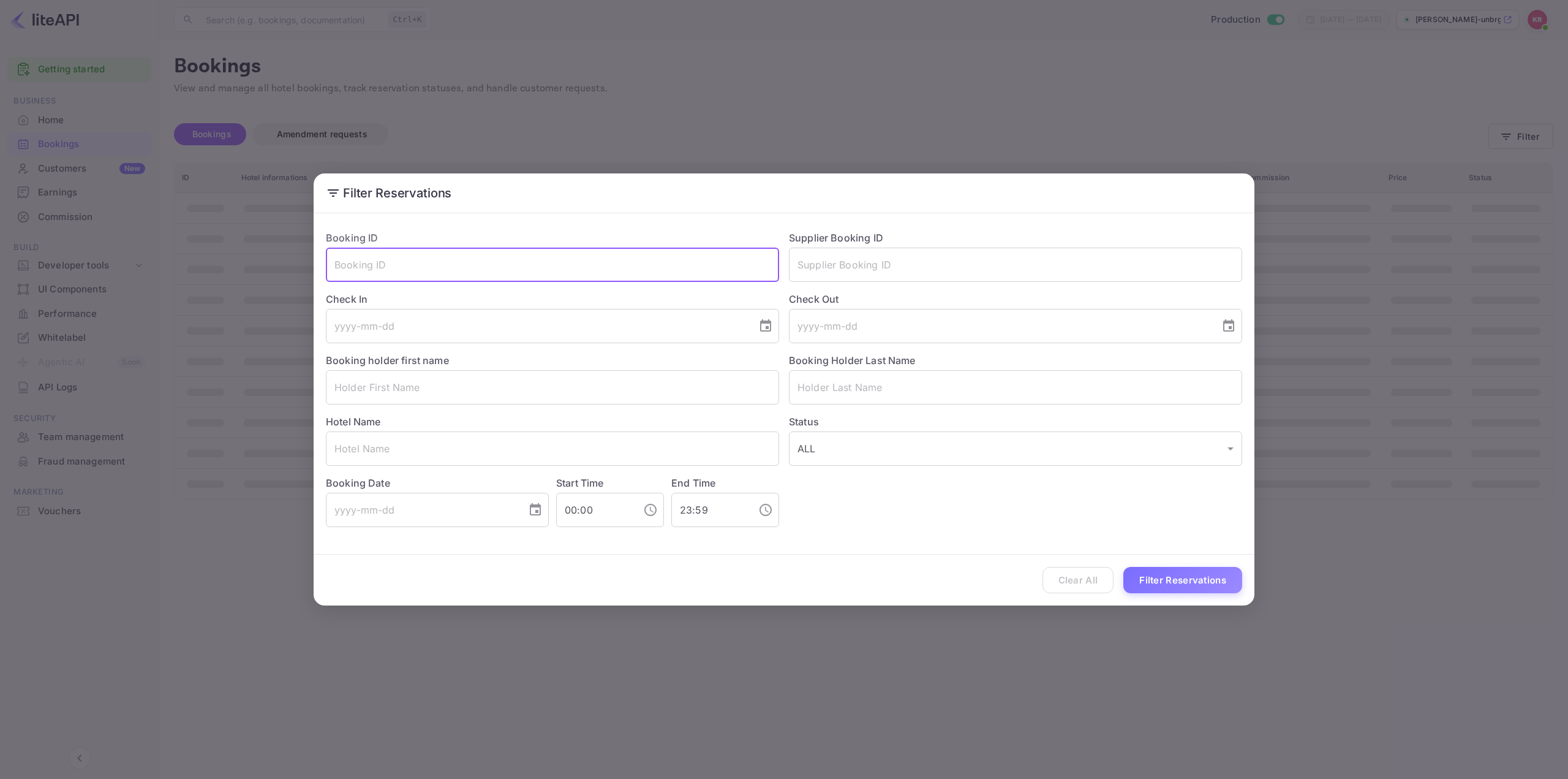
drag, startPoint x: 503, startPoint y: 272, endPoint x: 562, endPoint y: 300, distance: 65.3
click at [503, 272] on input "text" at bounding box center [552, 264] width 454 height 34
paste input "vrvk2vObY"
type input "vrvk2vObY"
click at [1201, 575] on button "Filter Reservations" at bounding box center [1183, 580] width 119 height 26
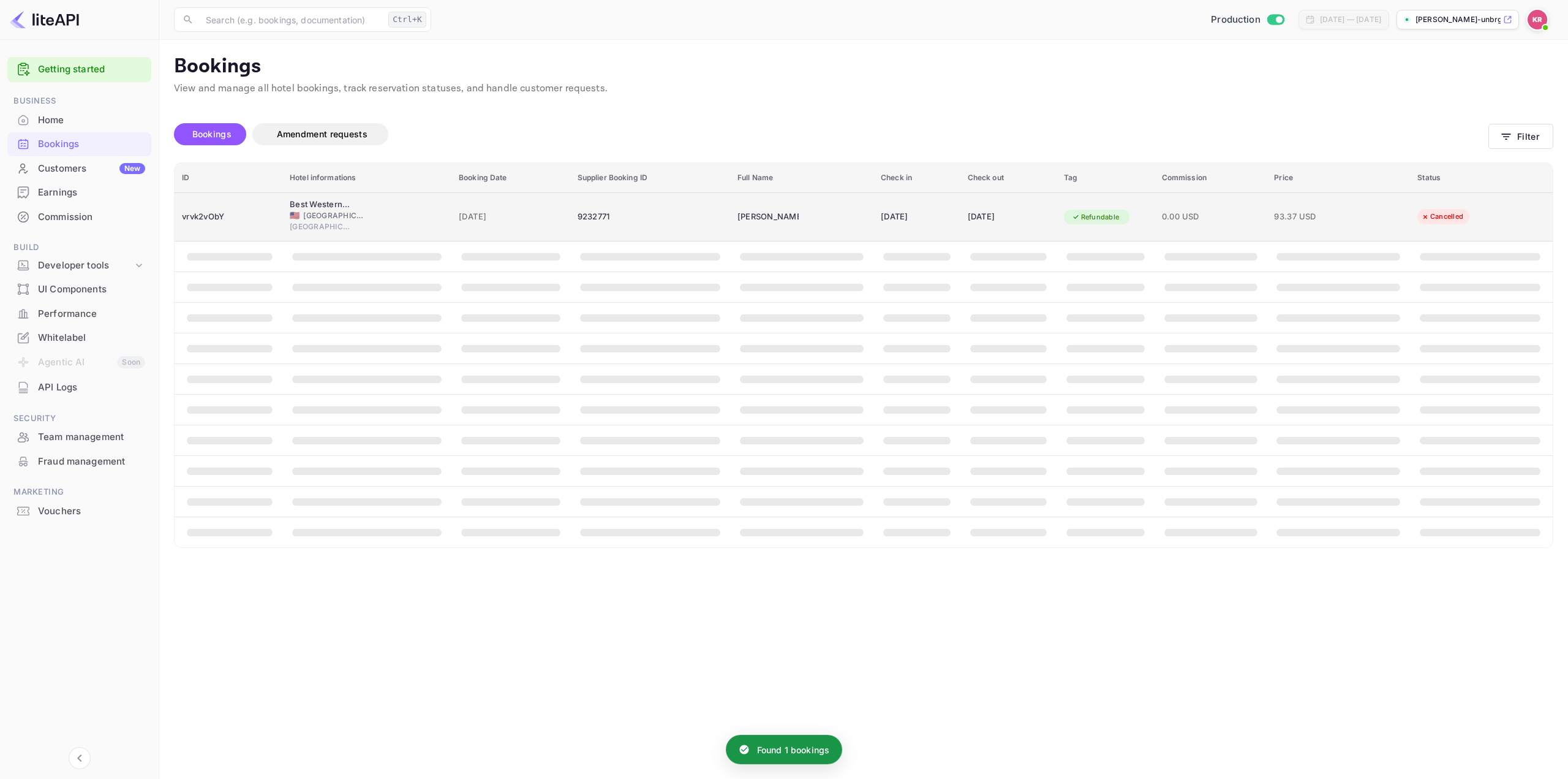
click at [996, 222] on div "[DATE]" at bounding box center [1008, 217] width 82 height 20
